Goal: Transaction & Acquisition: Purchase product/service

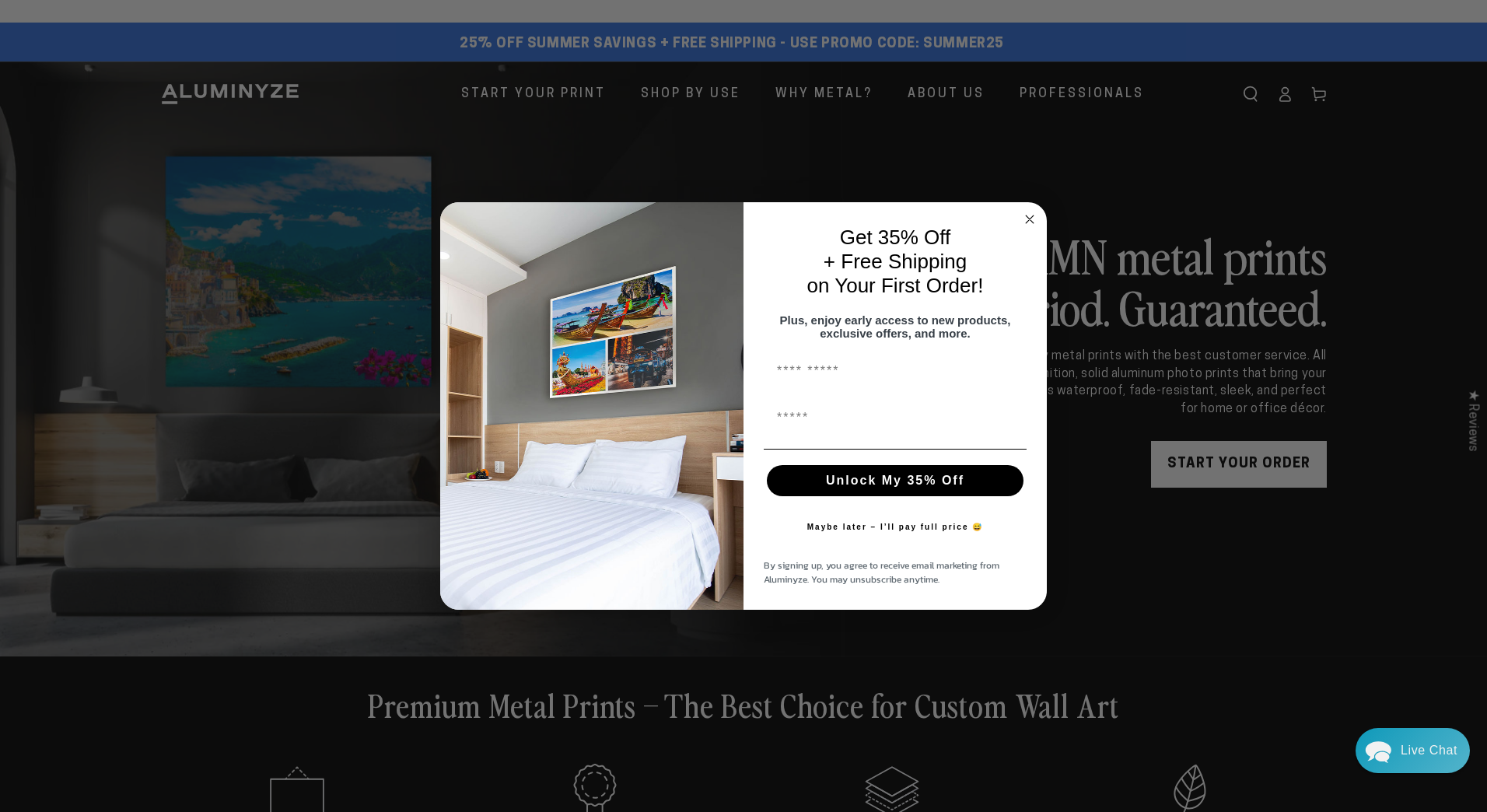
click at [1035, 211] on circle "Close dialog" at bounding box center [1031, 219] width 18 height 18
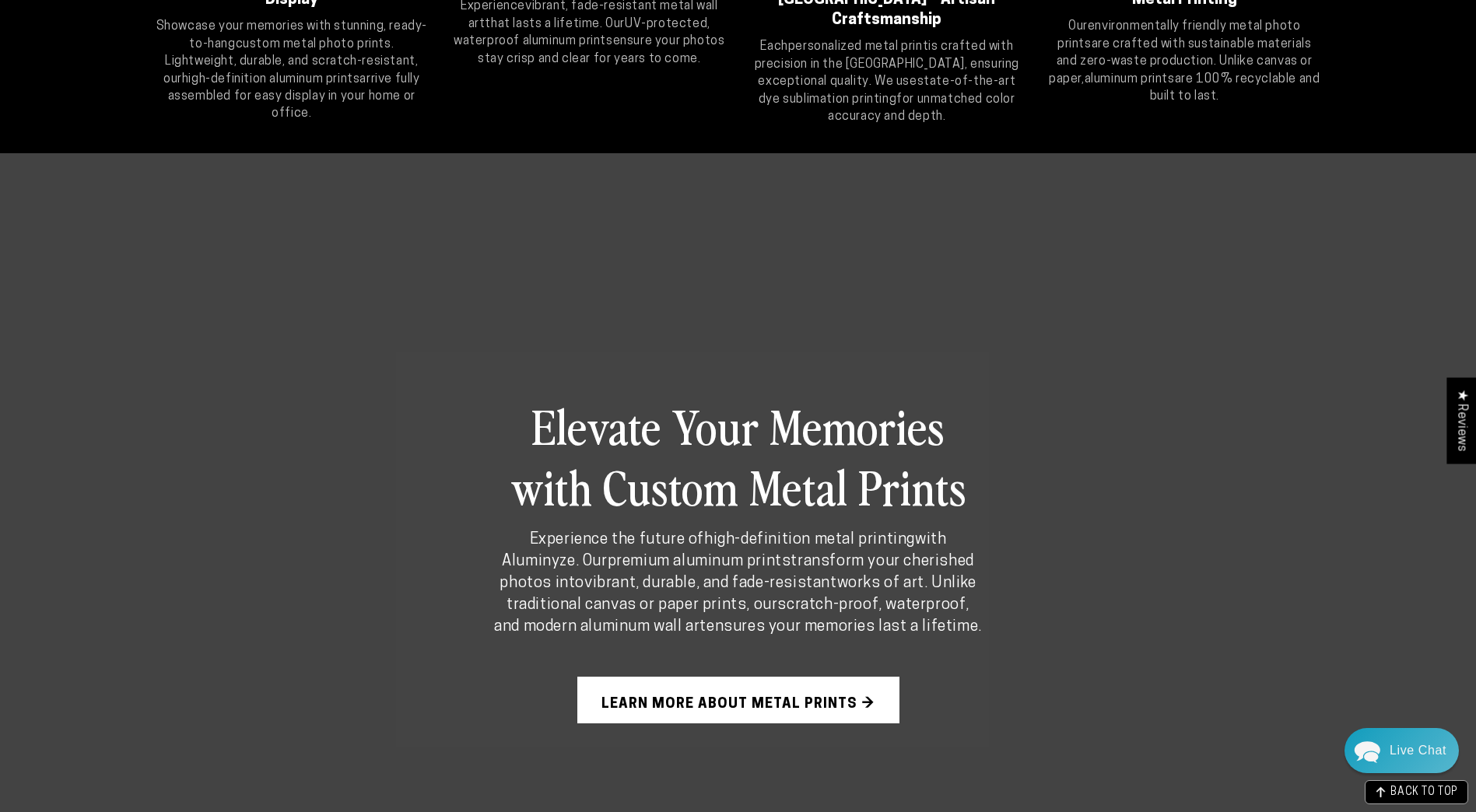
scroll to position [855, 0]
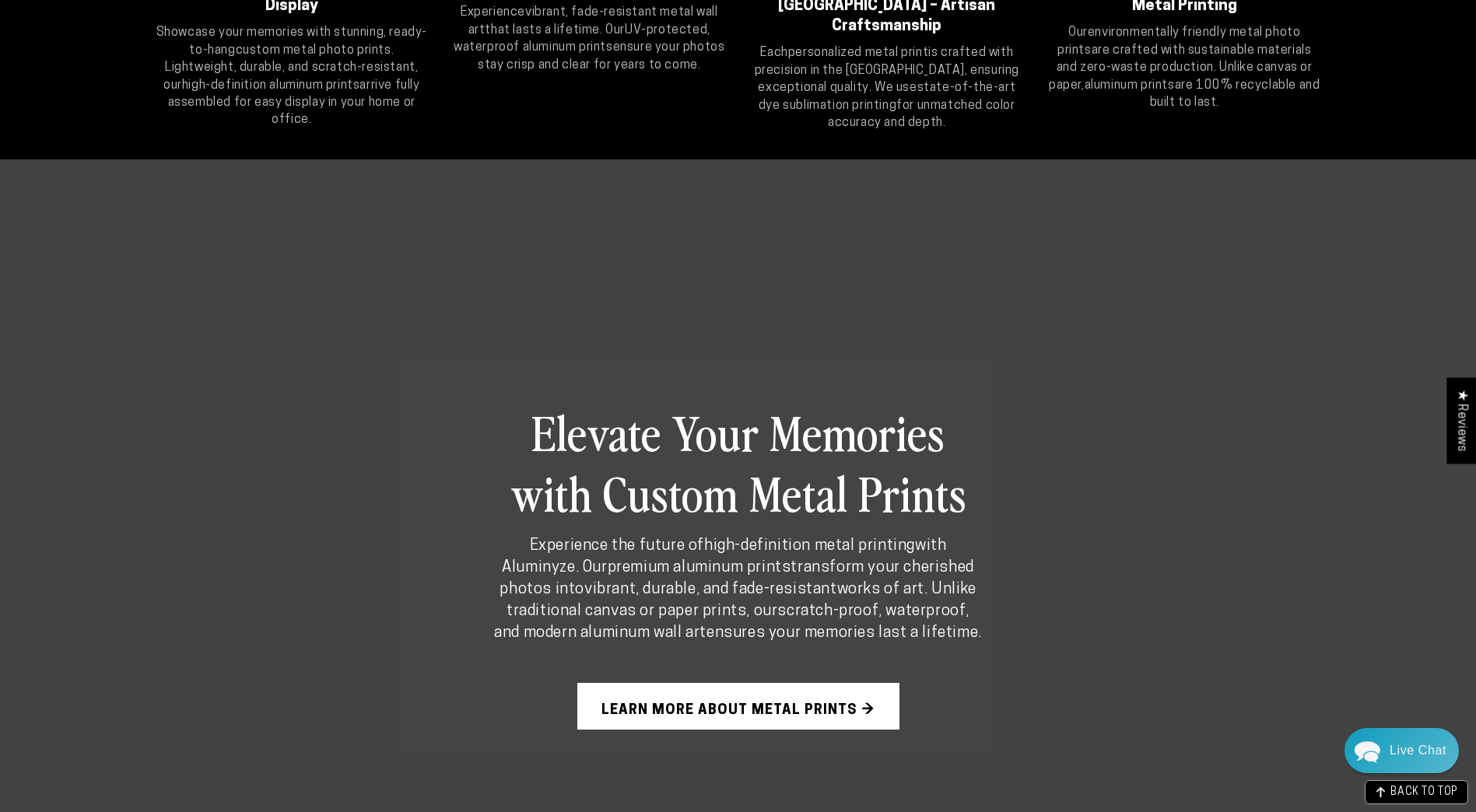
click at [668, 706] on link "Learn More About Metal Prints →" at bounding box center [739, 706] width 322 height 47
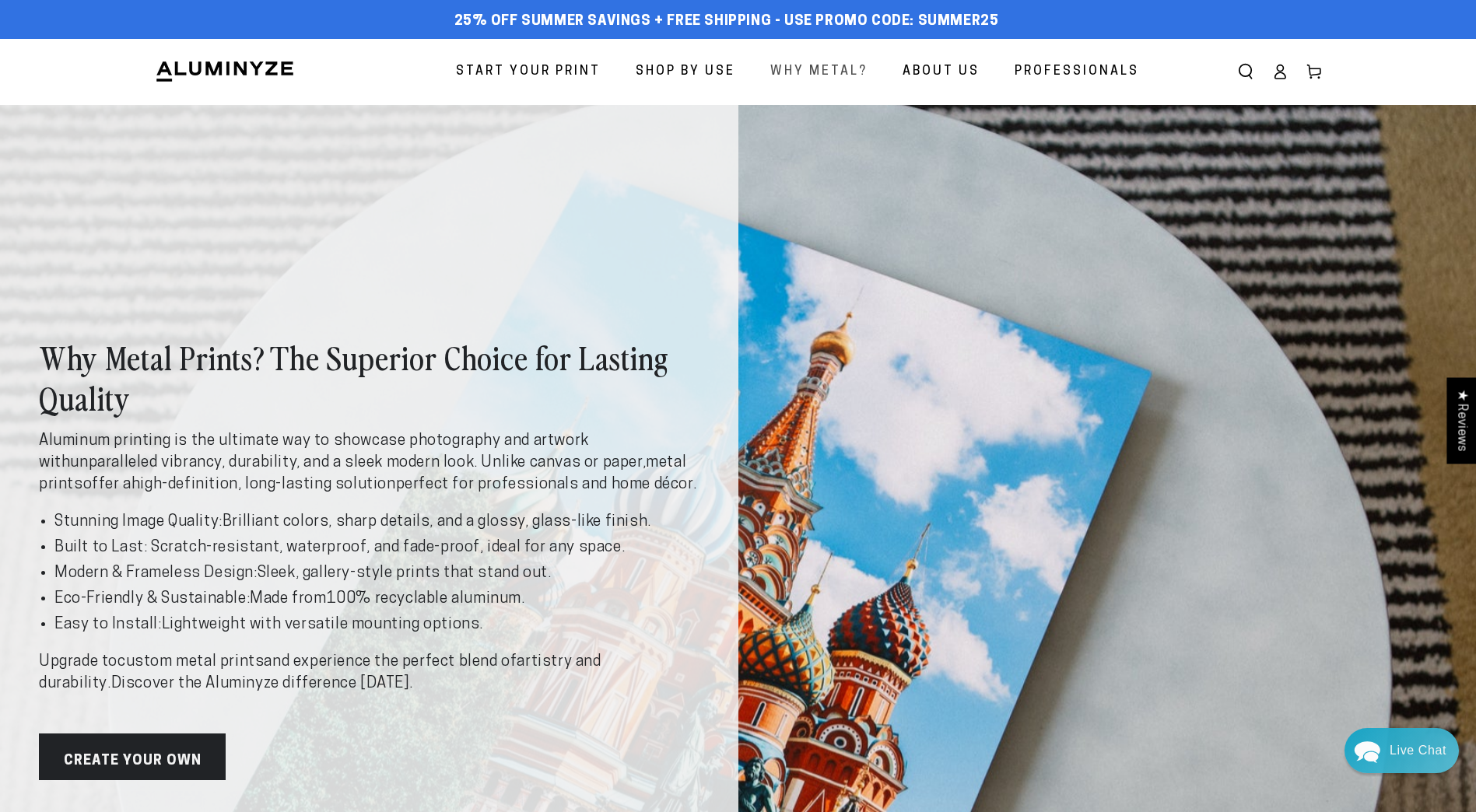
click at [806, 74] on span "Why Metal?" at bounding box center [819, 73] width 97 height 23
click at [1086, 74] on span "Professionals" at bounding box center [1077, 73] width 125 height 23
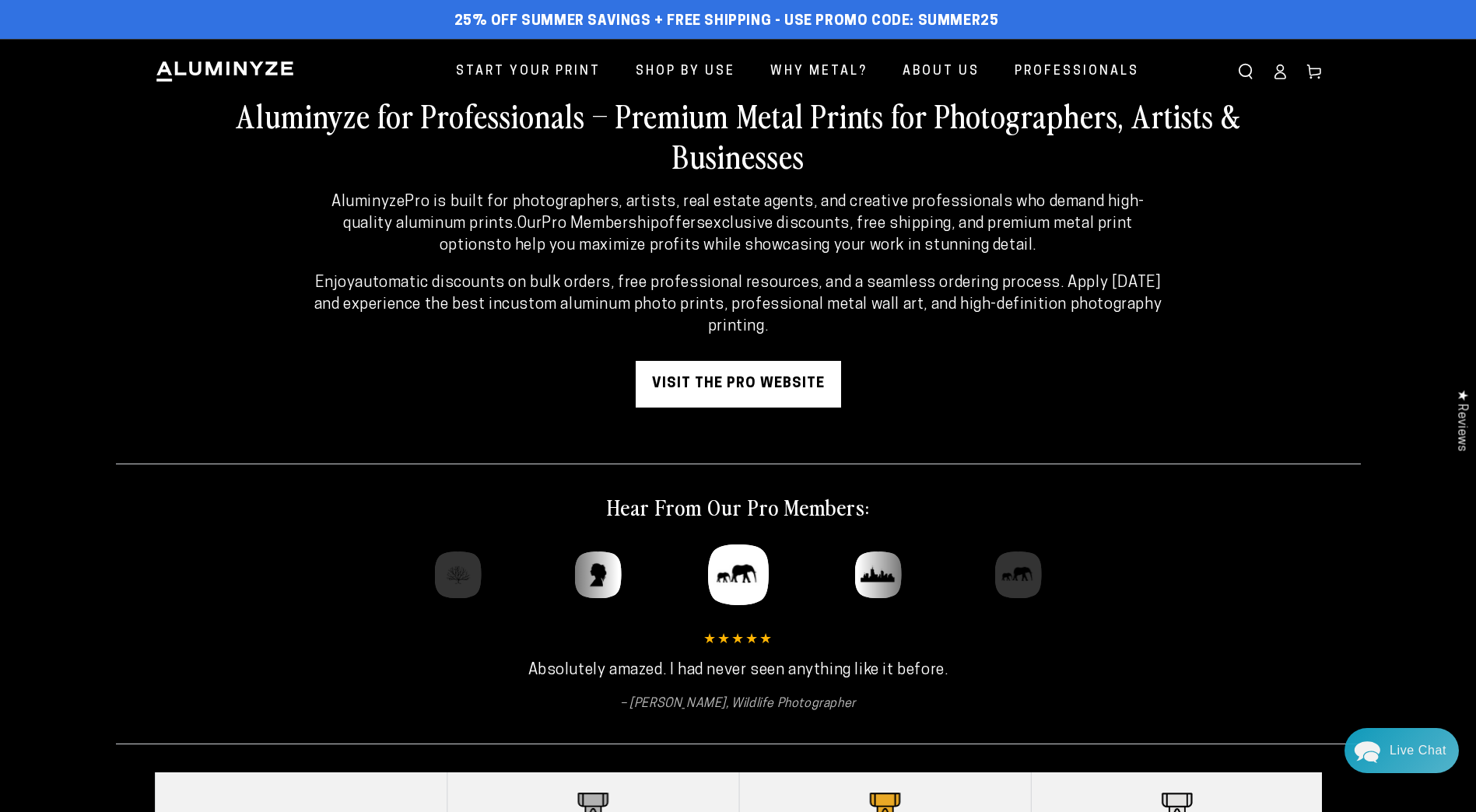
click at [762, 382] on link "visit the pro website" at bounding box center [738, 384] width 205 height 47
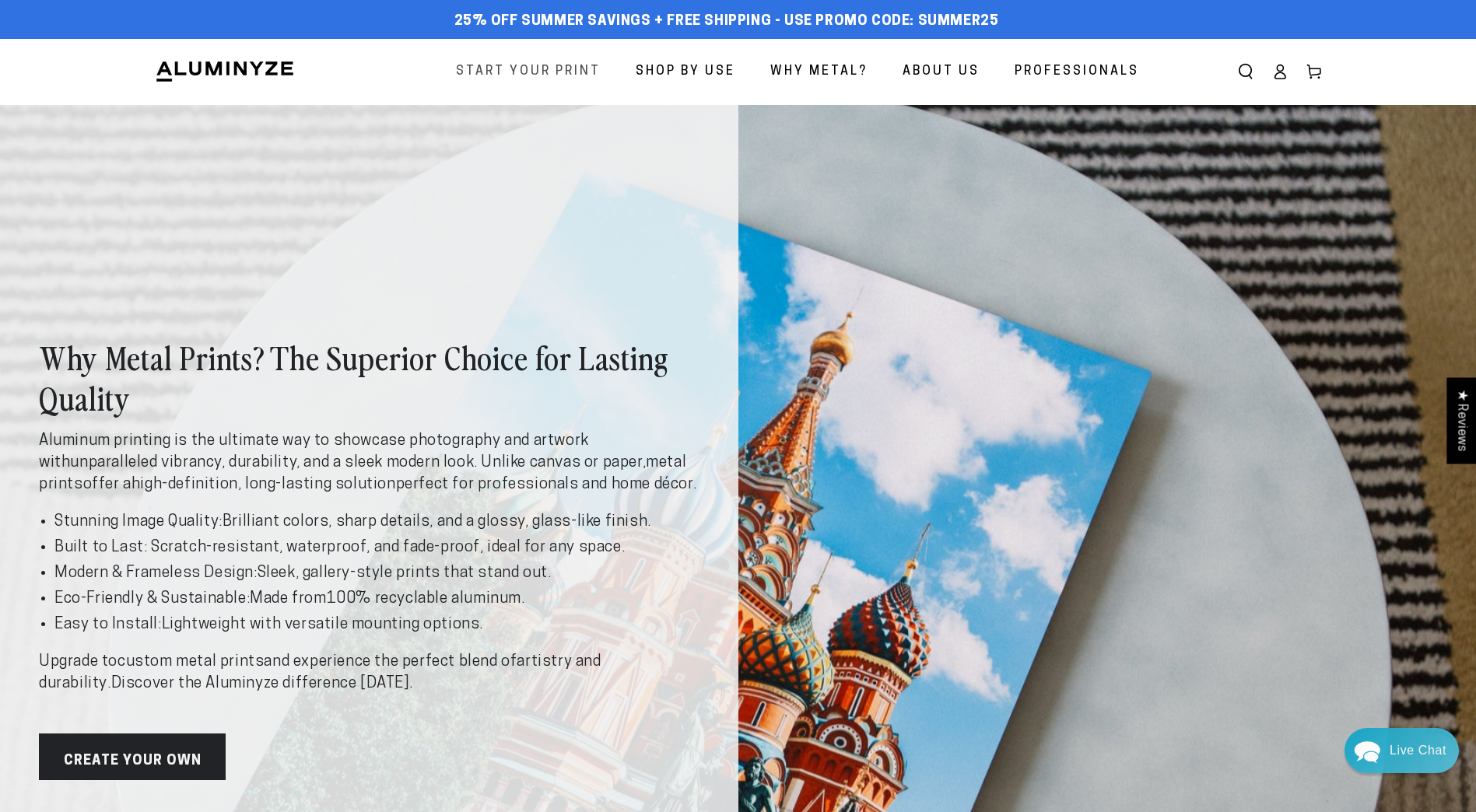
click at [572, 81] on span "Start Your Print" at bounding box center [528, 73] width 145 height 23
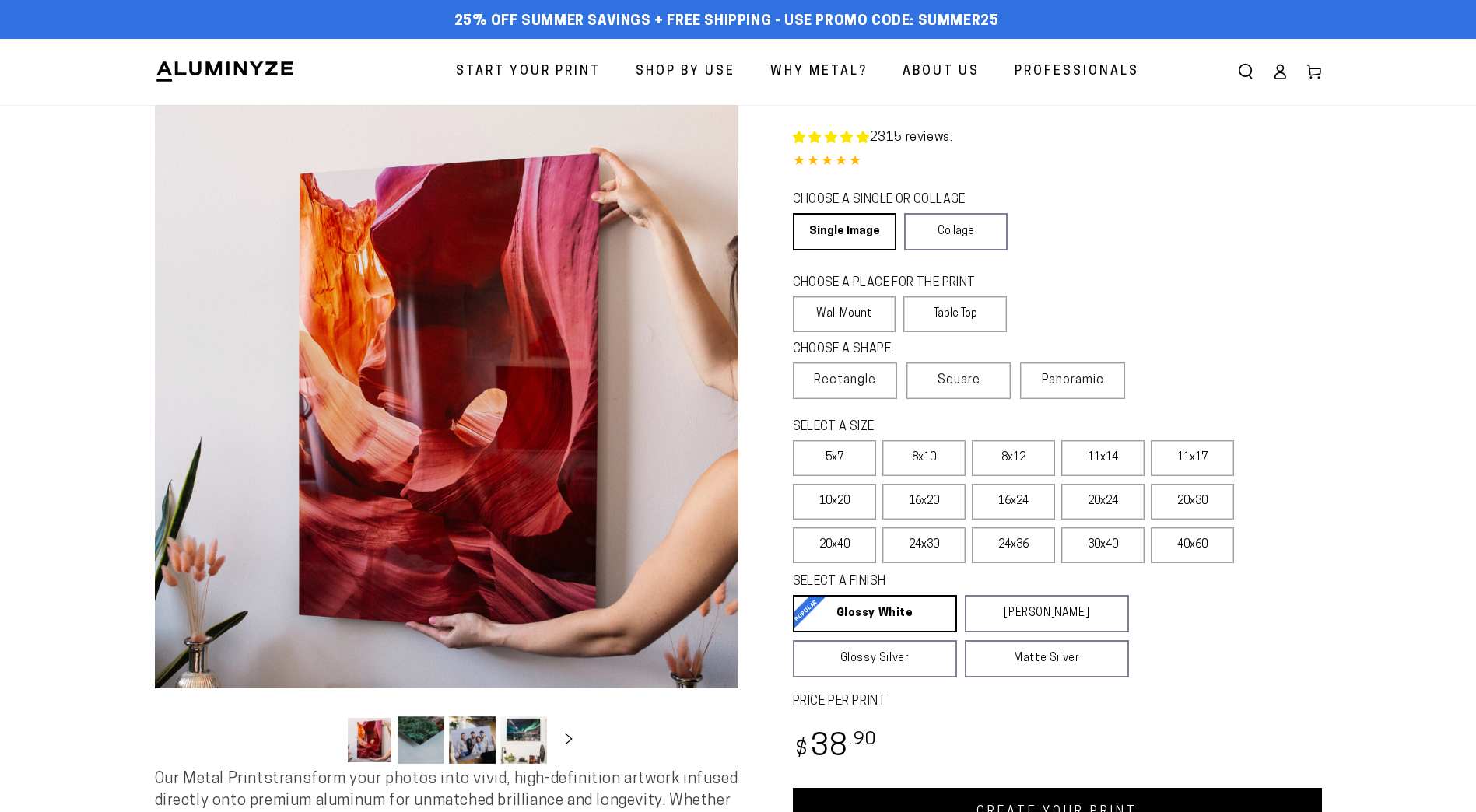
select select "**********"
click at [1229, 506] on label "20x30" at bounding box center [1193, 502] width 83 height 35
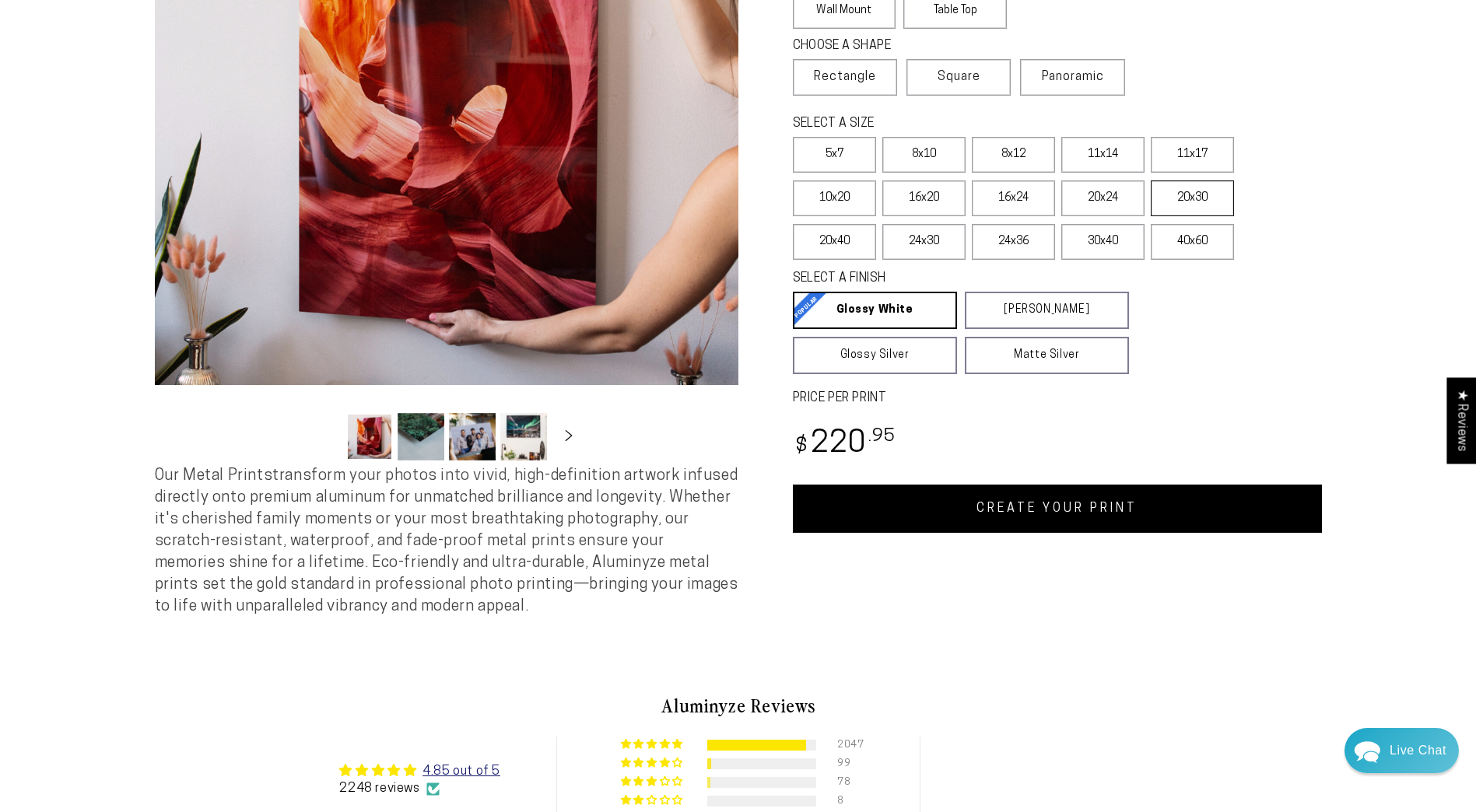
scroll to position [311, 0]
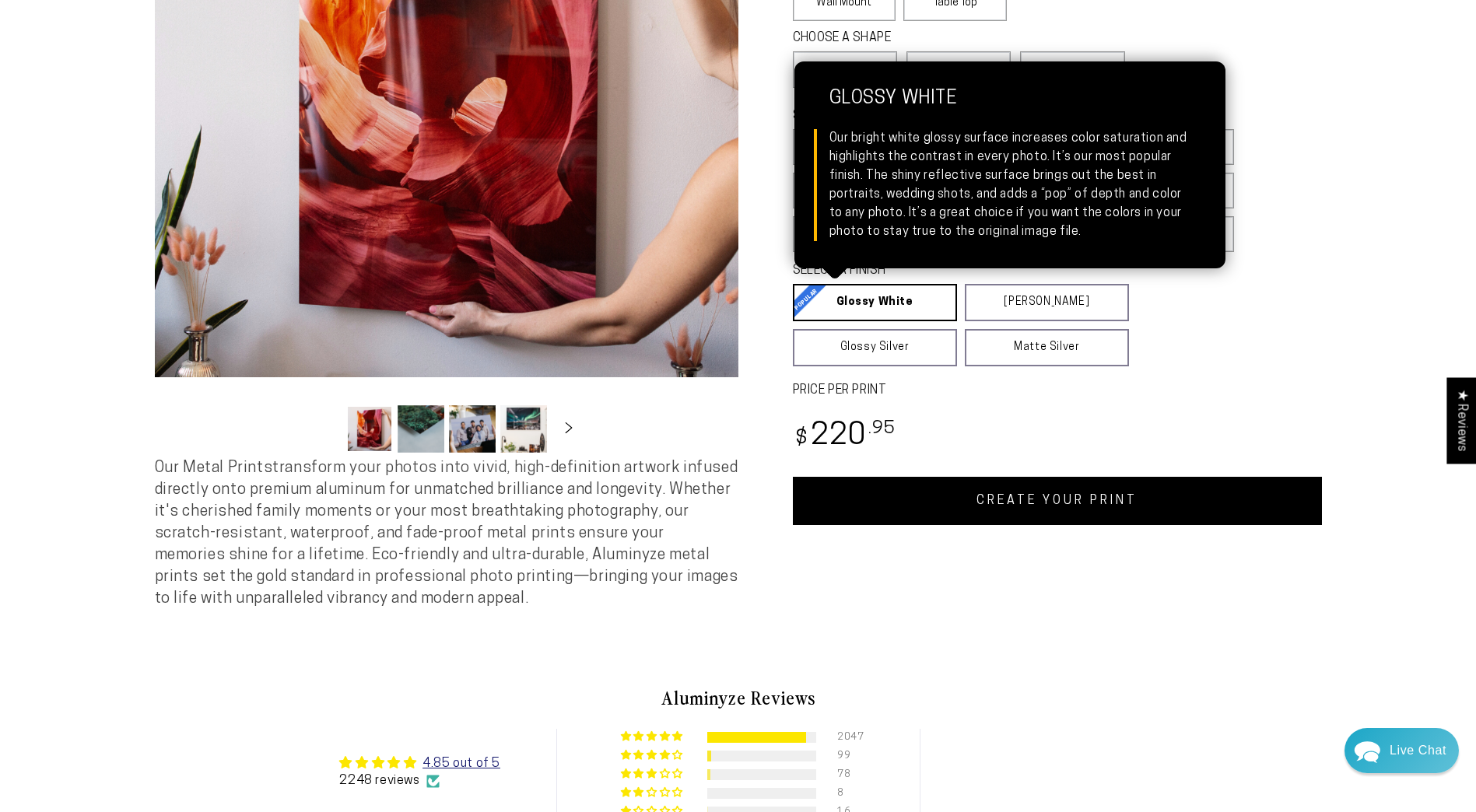
click at [870, 306] on link "Glossy White Glossy White Our bright white glossy surface increases color satur…" at bounding box center [875, 303] width 165 height 37
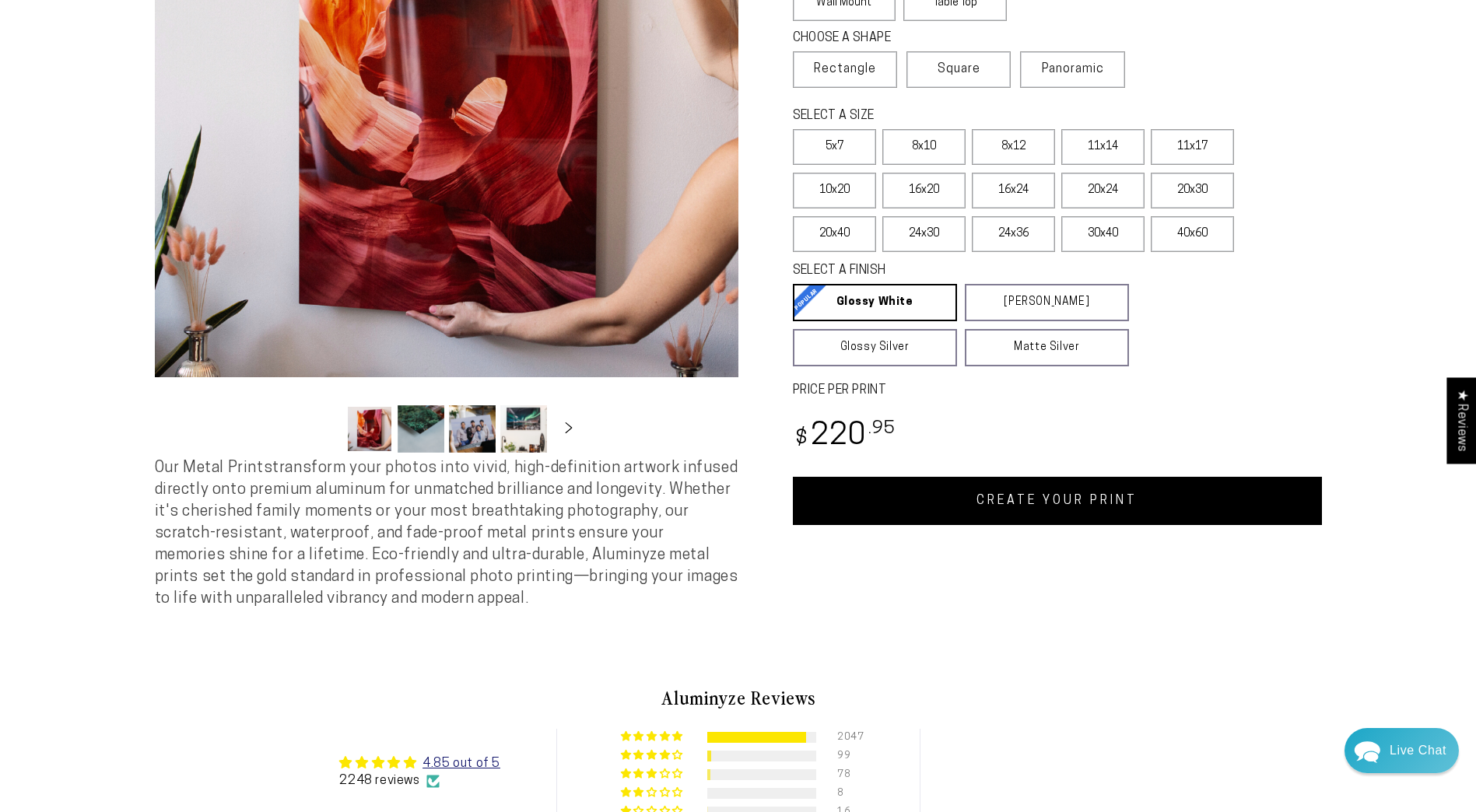
click at [962, 509] on link "CREATE YOUR PRINT" at bounding box center [1057, 501] width 529 height 49
